Goal: Find specific page/section: Find specific page/section

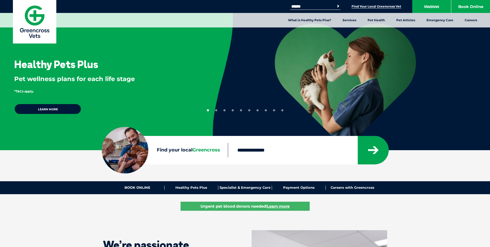
click at [377, 8] on link "Find Your Local Greencross Vet" at bounding box center [377, 6] width 50 height 4
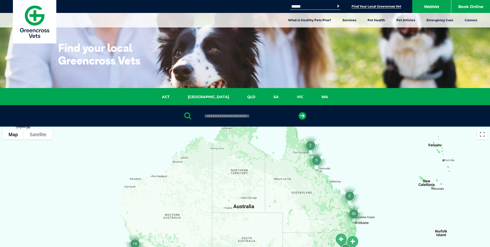
click at [392, 6] on link "Find Your Local Greencross Vet" at bounding box center [377, 6] width 50 height 4
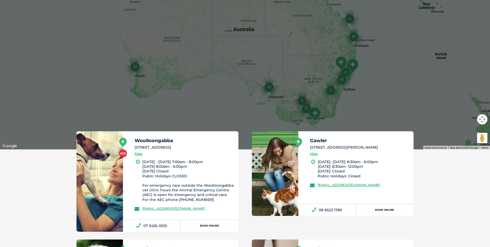
scroll to position [181, 0]
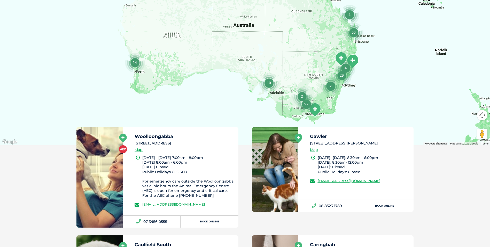
click at [306, 101] on img "27" at bounding box center [307, 104] width 24 height 24
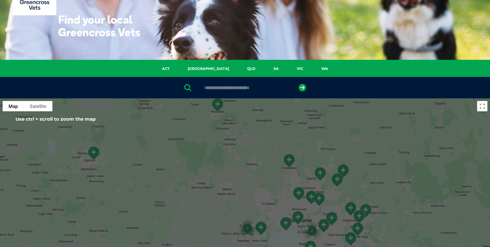
scroll to position [47, 0]
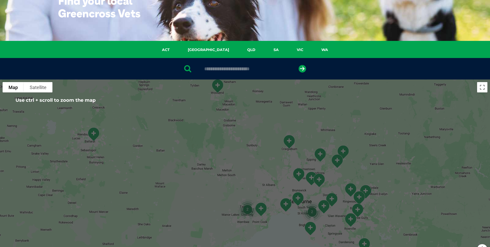
click at [234, 71] on input "text" at bounding box center [245, 68] width 87 height 5
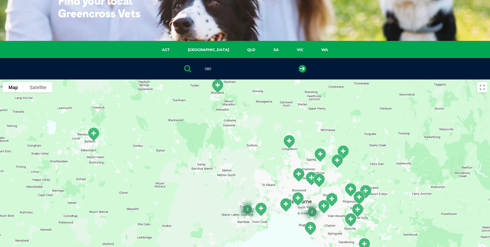
type input "****"
click at [299, 65] on button "submit" at bounding box center [302, 68] width 7 height 7
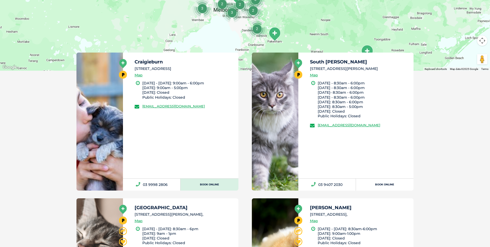
scroll to position [256, 0]
